Goal: Task Accomplishment & Management: Manage account settings

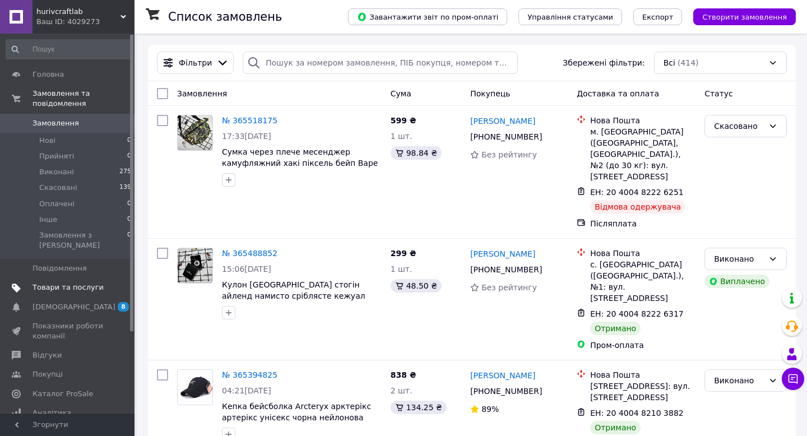
click at [72, 283] on span "Товари та послуги" at bounding box center [68, 288] width 71 height 10
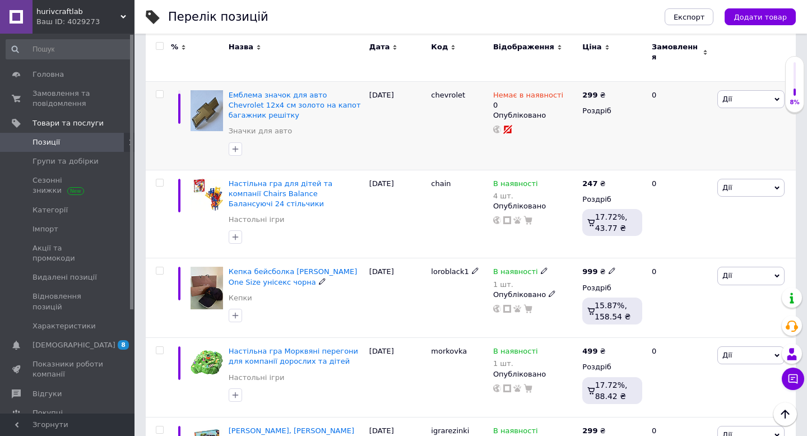
scroll to position [291, 0]
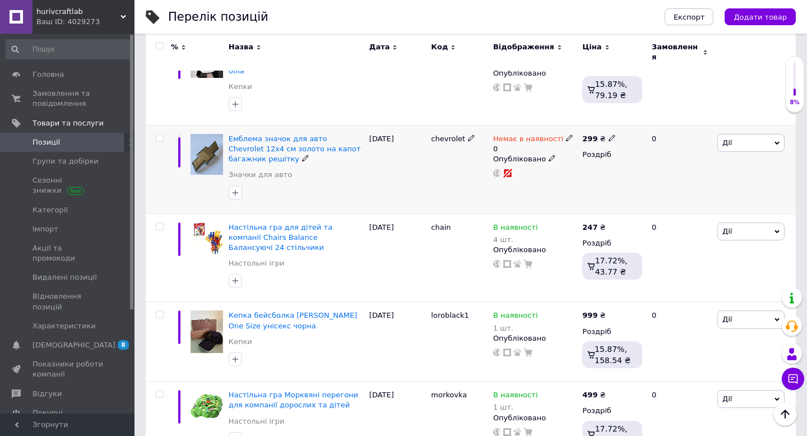
click at [556, 135] on span "Немає в наявності" at bounding box center [528, 141] width 70 height 12
click at [620, 176] on li "Готово до відправки" at bounding box center [633, 184] width 107 height 16
click at [620, 172] on input "0" at bounding box center [621, 183] width 85 height 22
type input "5"
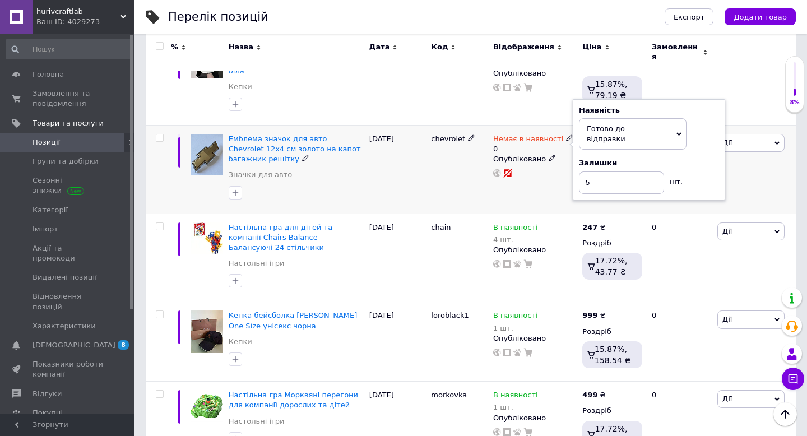
click at [451, 176] on div "chevrolet" at bounding box center [459, 169] width 62 height 89
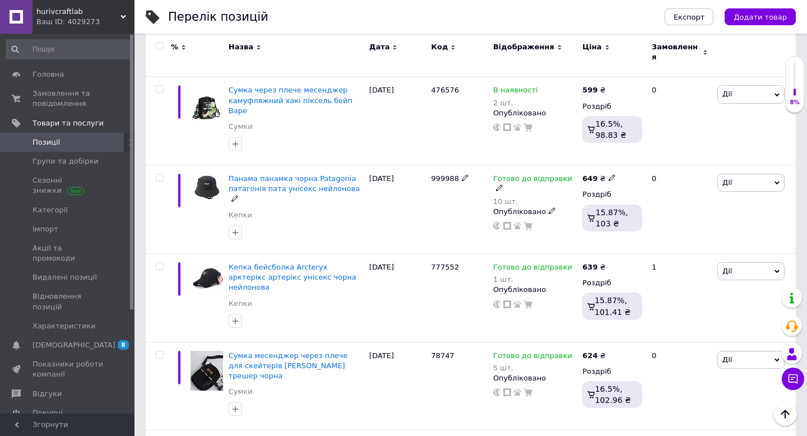
scroll to position [1540, 0]
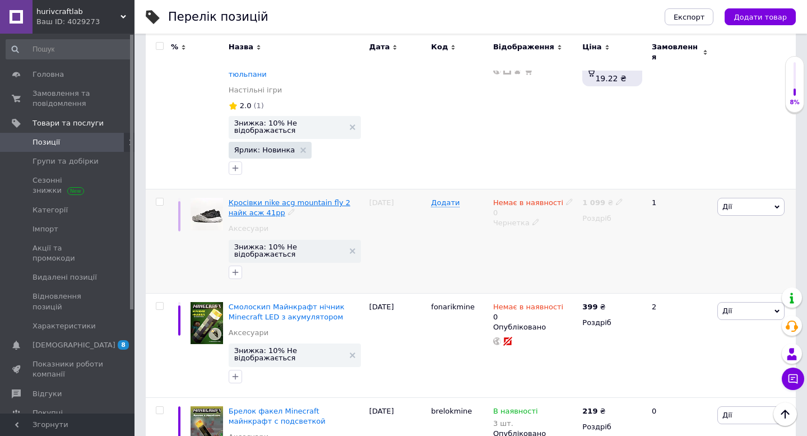
scroll to position [1955, 0]
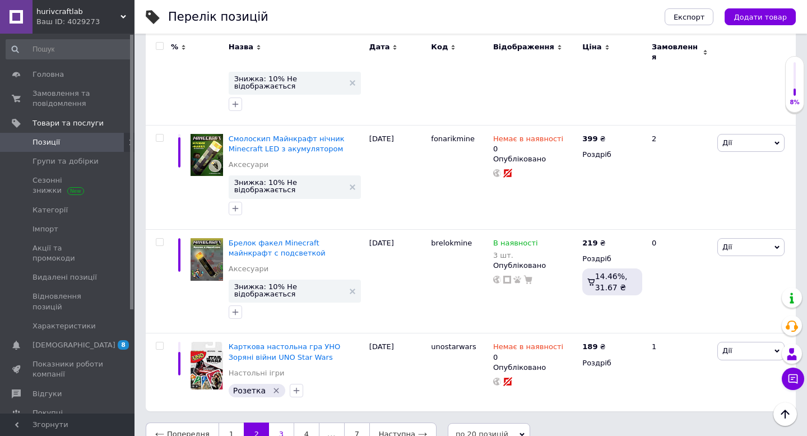
click at [286, 423] on link "3" at bounding box center [281, 435] width 25 height 24
